Goal: Information Seeking & Learning: Learn about a topic

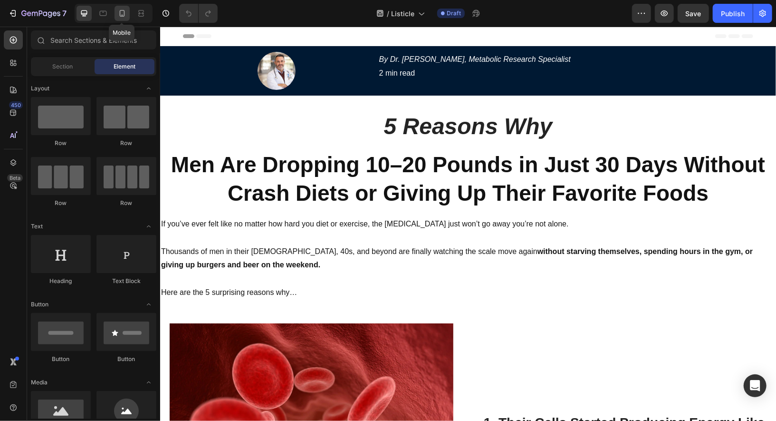
click at [124, 19] on div at bounding box center [122, 13] width 15 height 15
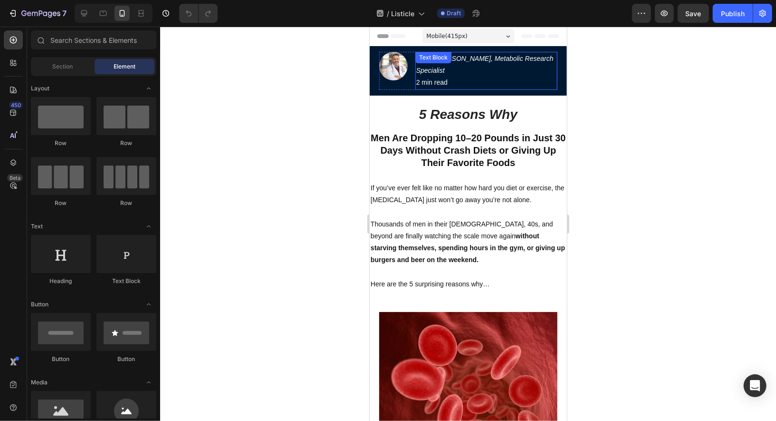
click at [451, 83] on p "2 min read" at bounding box center [486, 82] width 140 height 12
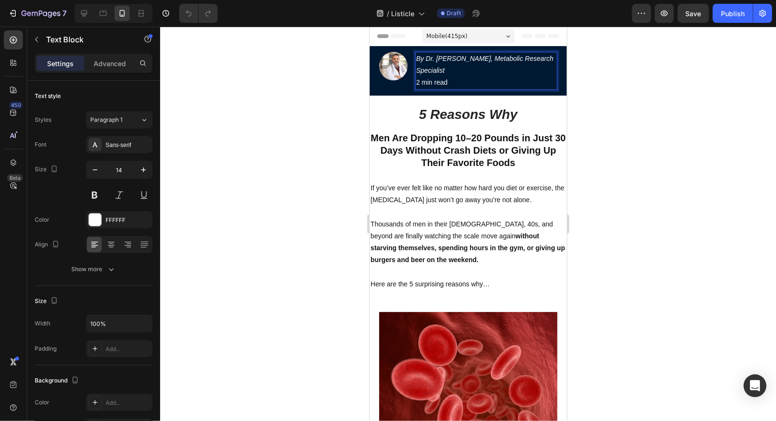
click at [457, 78] on p "2 min read" at bounding box center [486, 82] width 140 height 12
click at [511, 120] on icon "5 Reasons Why" at bounding box center [468, 113] width 98 height 15
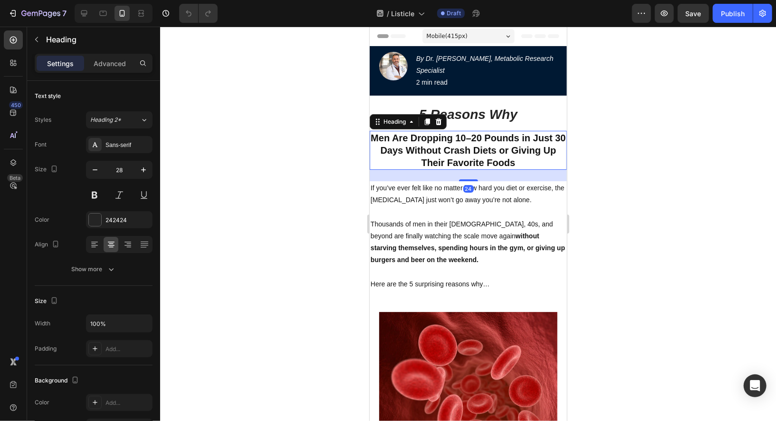
click at [474, 155] on h2 "Men Are Dropping 10–20 Pounds in Just 30 Days Without Crash Diets or Giving Up …" at bounding box center [467, 149] width 197 height 39
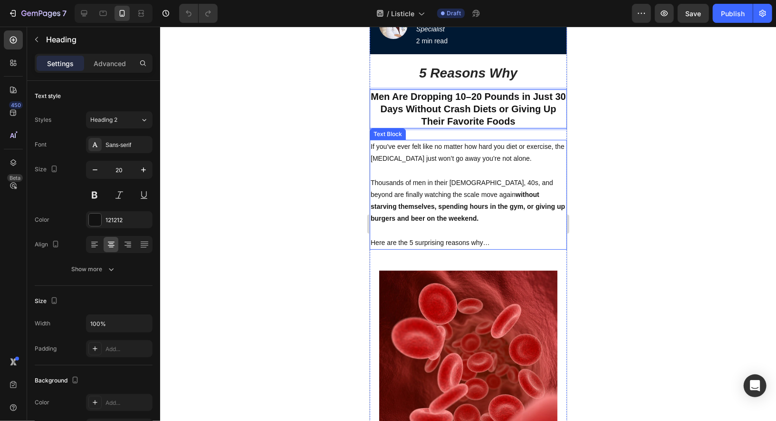
click at [426, 168] on p at bounding box center [467, 170] width 195 height 12
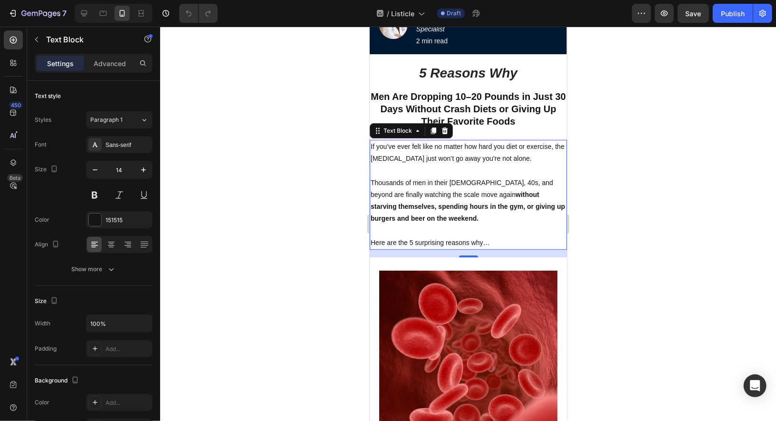
click at [646, 173] on div at bounding box center [468, 224] width 616 height 394
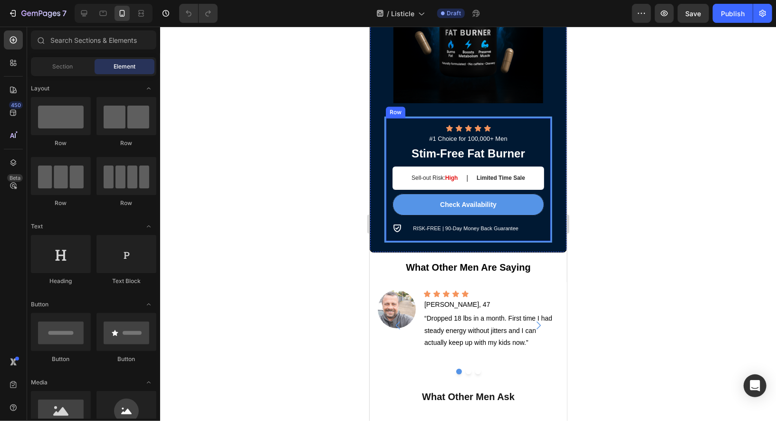
scroll to position [1959, 0]
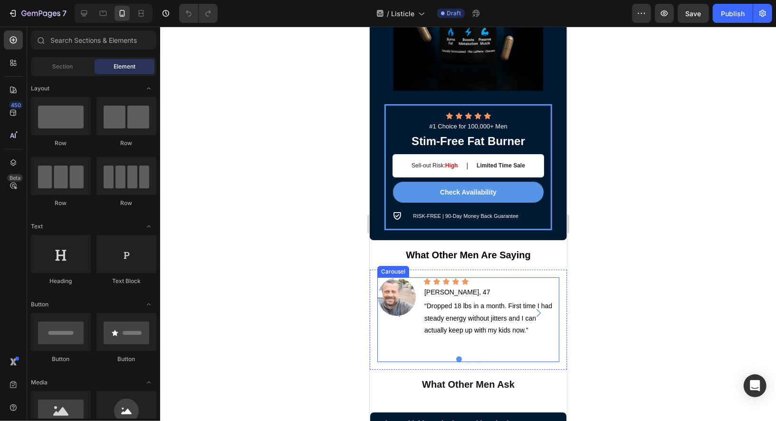
click at [532, 310] on icon "Carousel Next Arrow" at bounding box center [537, 312] width 11 height 11
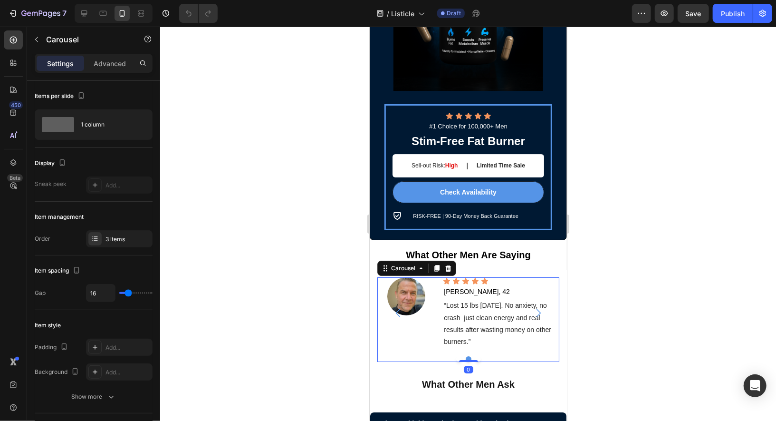
click at [532, 310] on icon "Carousel Next Arrow" at bounding box center [537, 312] width 11 height 11
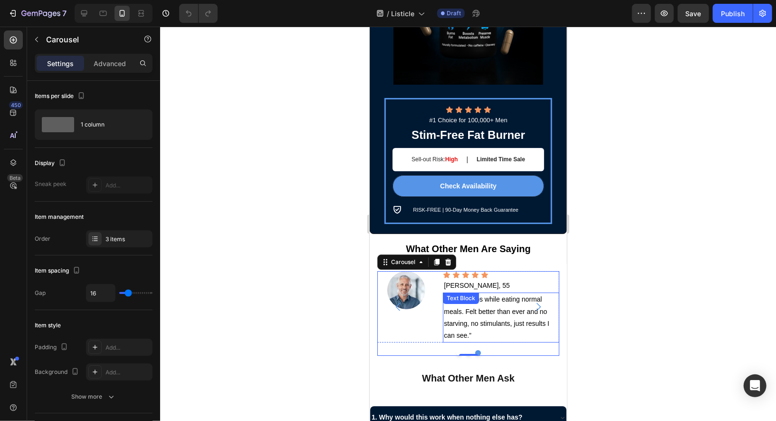
scroll to position [1967, 0]
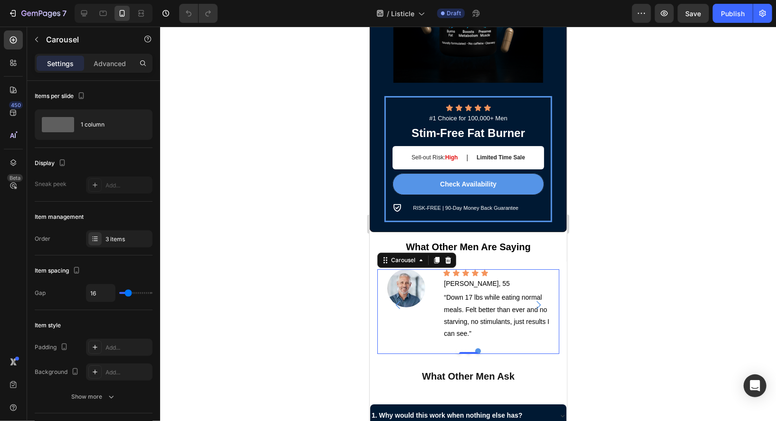
click at [398, 303] on icon "Carousel Back Arrow" at bounding box center [397, 303] width 11 height 11
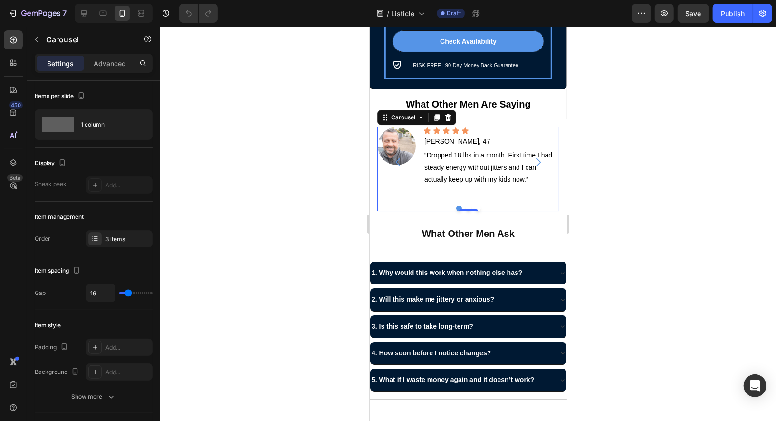
scroll to position [2107, 0]
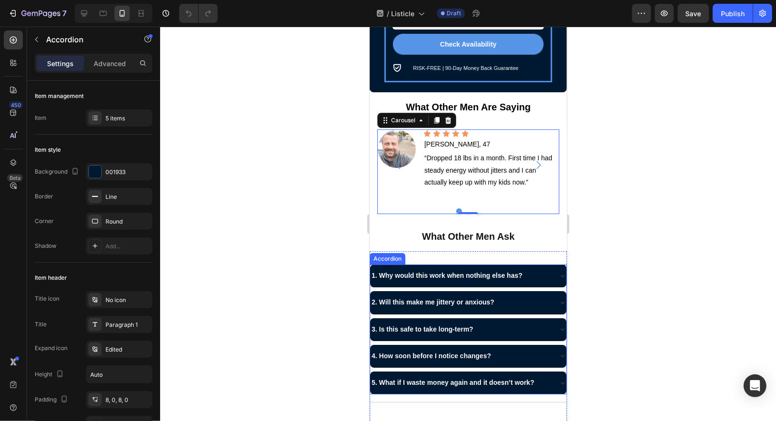
click at [530, 283] on div "1. Why would this work when nothing else has?" at bounding box center [468, 275] width 196 height 22
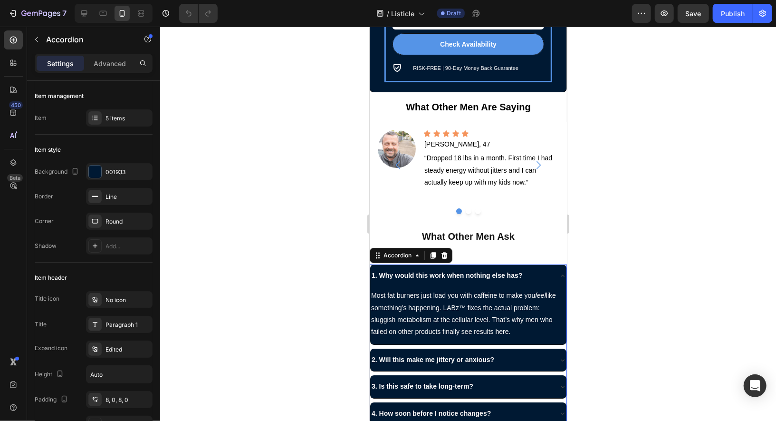
click at [530, 283] on div "1. Why would this work when nothing else has?" at bounding box center [468, 275] width 196 height 22
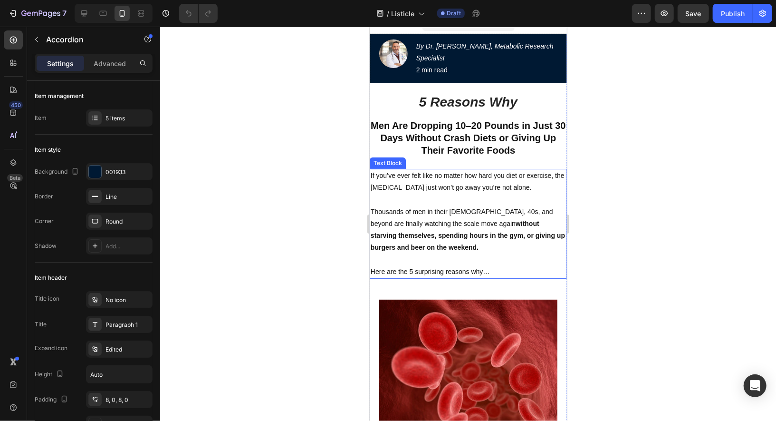
scroll to position [0, 0]
